Goal: Task Accomplishment & Management: Manage account settings

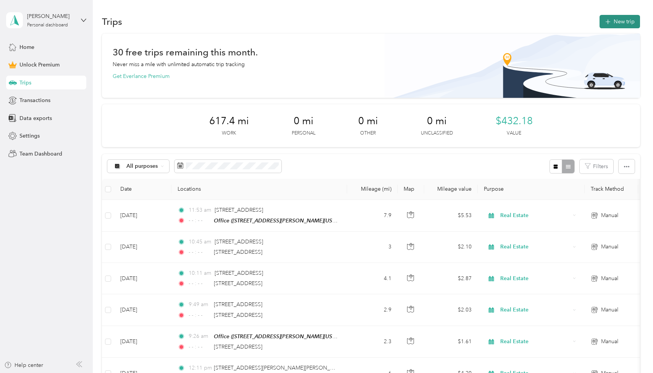
click at [630, 21] on button "New trip" at bounding box center [620, 21] width 40 height 13
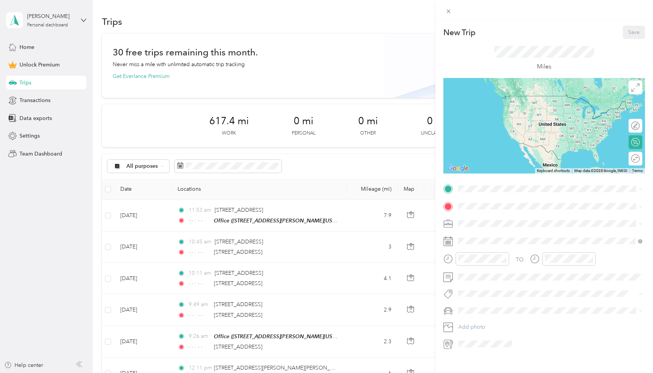
click at [490, 222] on div "Home [STREET_ADDRESS][PERSON_NAME][US_STATE]" at bounding box center [532, 223] width 119 height 16
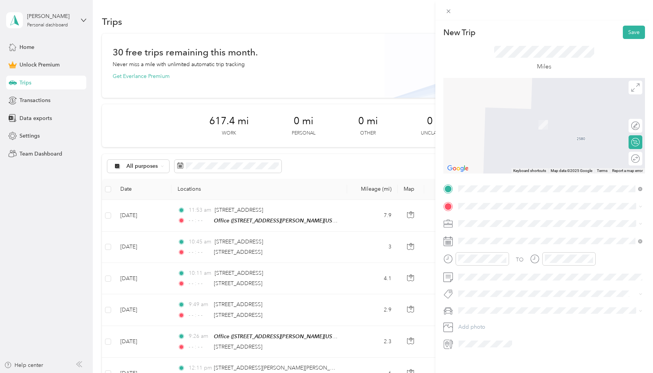
click at [503, 241] on li "[STREET_ADDRESS][US_STATE]" at bounding box center [550, 234] width 189 height 16
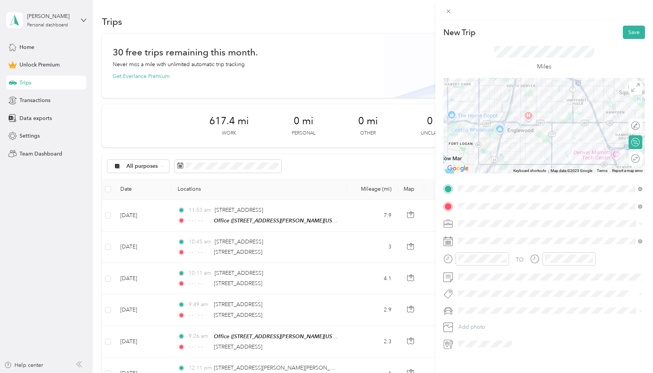
click at [481, 261] on span "Real Estate" at bounding box center [474, 262] width 26 height 6
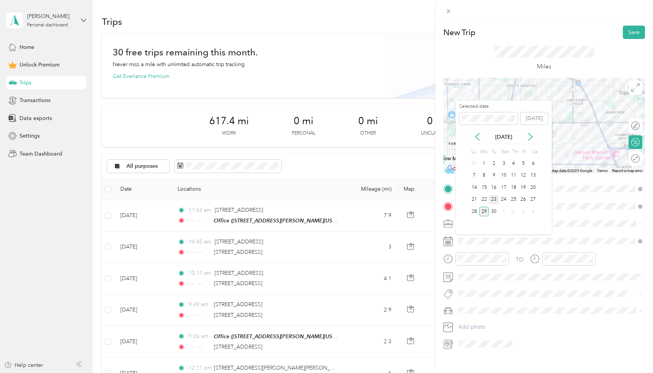
click at [496, 201] on div "23" at bounding box center [494, 200] width 10 height 10
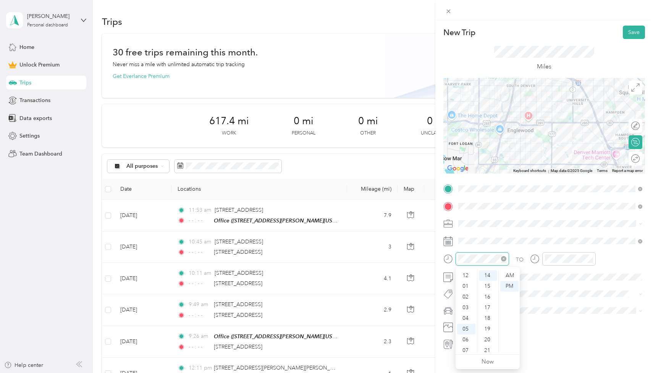
scroll to position [46, 0]
click at [465, 323] on div "09" at bounding box center [466, 325] width 18 height 11
click at [486, 311] on div "38" at bounding box center [488, 312] width 18 height 11
click at [508, 273] on div "AM" at bounding box center [509, 275] width 18 height 11
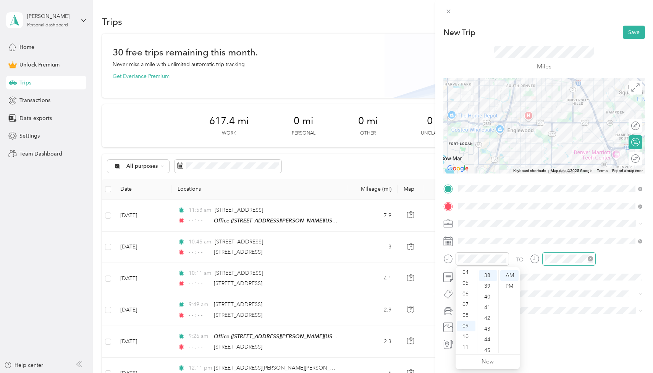
click at [591, 258] on icon "close-circle" at bounding box center [590, 258] width 5 height 5
click at [477, 324] on span "Highlander" at bounding box center [474, 323] width 27 height 6
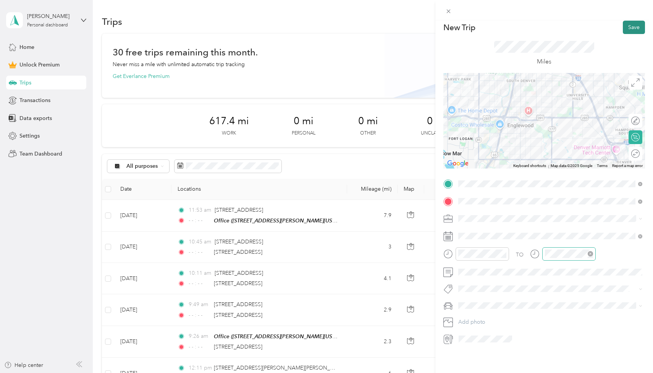
click at [635, 29] on button "Save" at bounding box center [634, 27] width 22 height 13
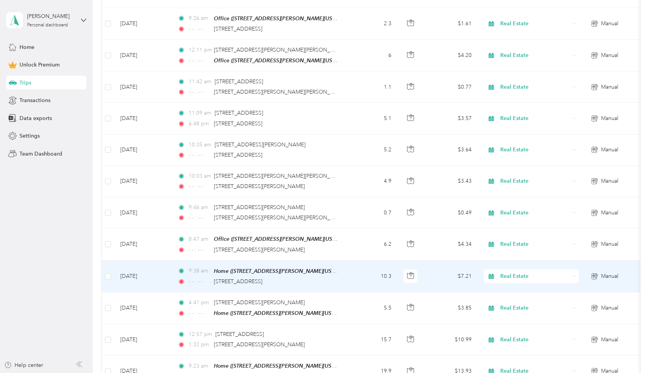
scroll to position [324, 0]
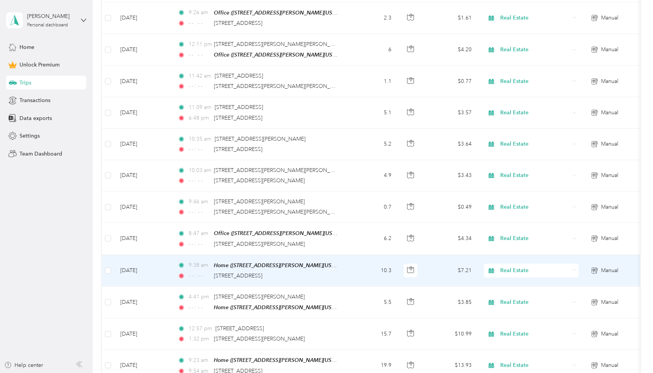
click at [347, 268] on td "10.3" at bounding box center [372, 271] width 50 height 32
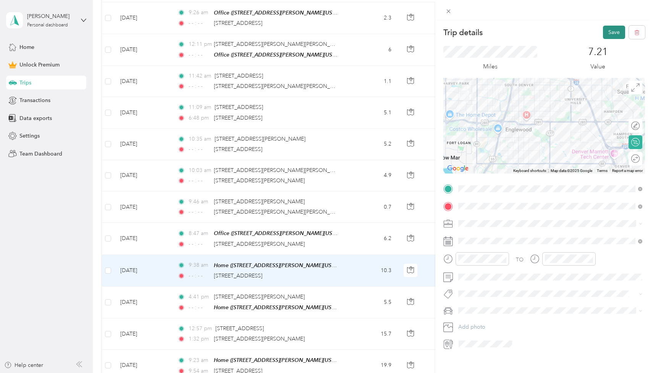
click at [612, 32] on button "Save" at bounding box center [614, 32] width 22 height 13
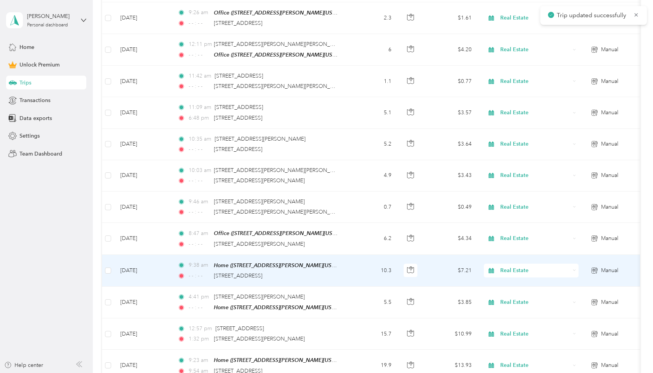
click at [350, 265] on td "10.3" at bounding box center [372, 271] width 50 height 32
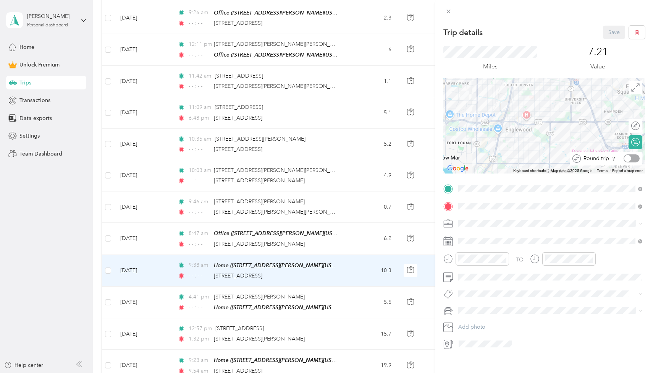
click at [630, 157] on div at bounding box center [627, 158] width 7 height 7
click at [613, 28] on button "Save" at bounding box center [614, 32] width 22 height 13
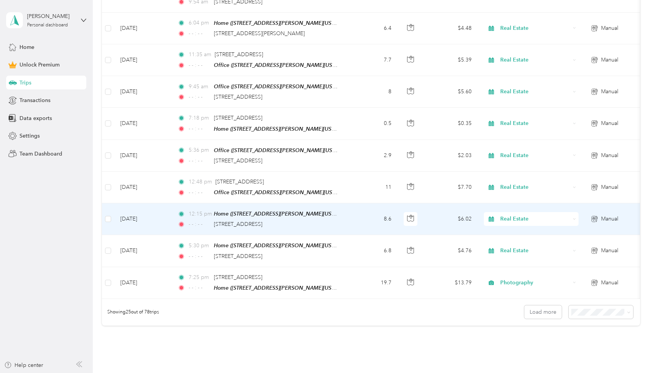
scroll to position [700, 0]
